Goal: Task Accomplishment & Management: Manage account settings

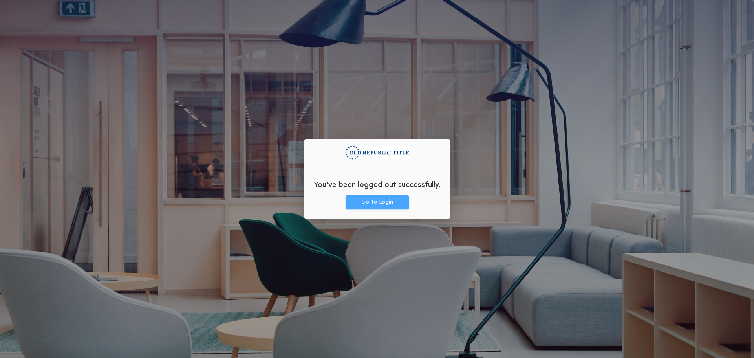
click at [388, 195] on button "Go To Login" at bounding box center [377, 202] width 63 height 14
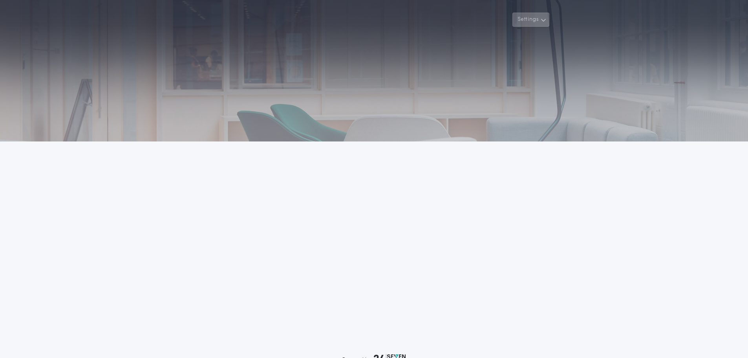
click at [542, 14] on button "Settings" at bounding box center [531, 20] width 37 height 14
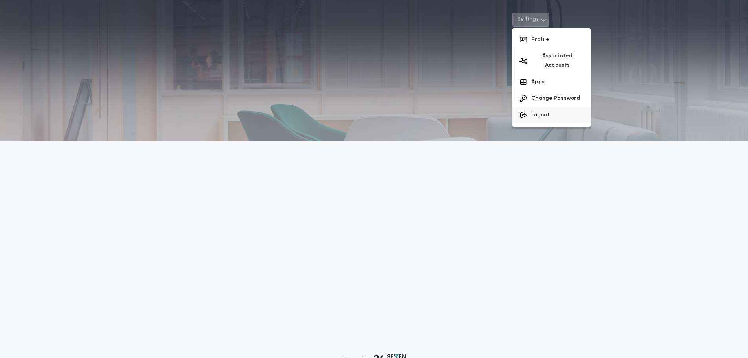
click at [544, 107] on button "Logout" at bounding box center [552, 115] width 78 height 16
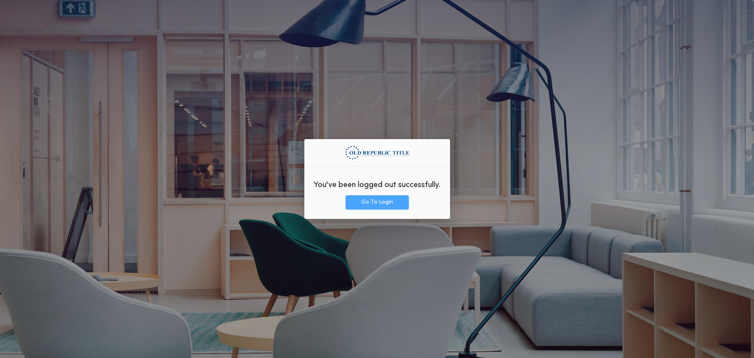
click at [383, 203] on button "Go To Login" at bounding box center [377, 202] width 63 height 14
